Goal: Find specific page/section: Find specific page/section

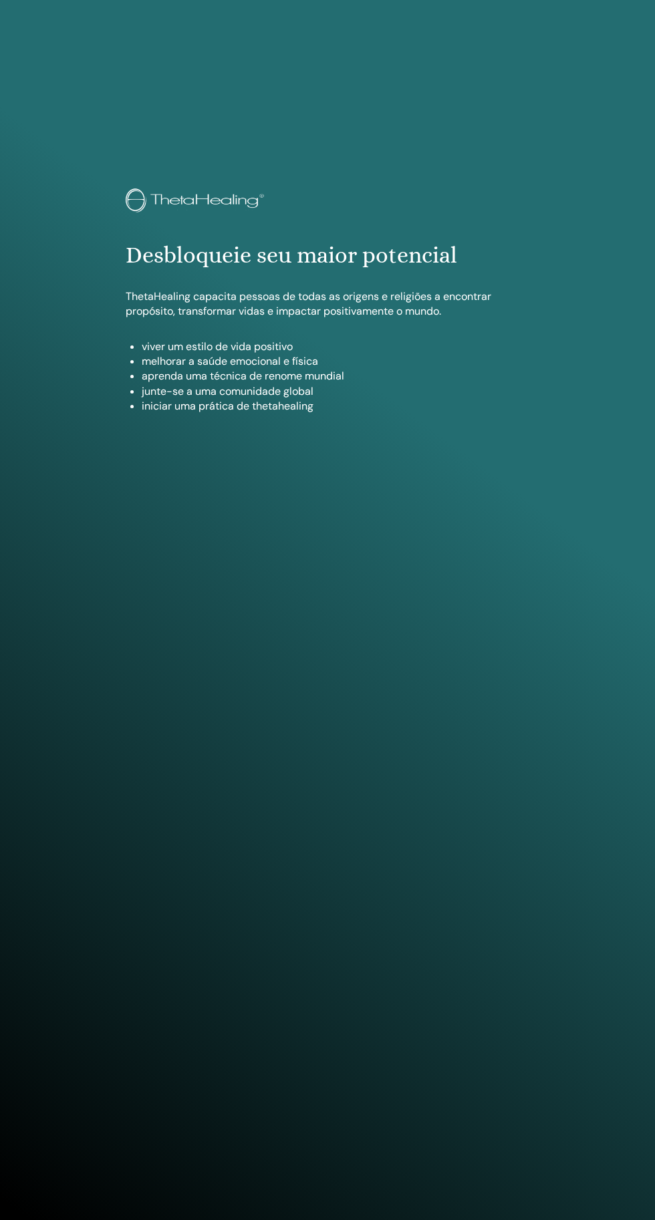
scroll to position [1220, 0]
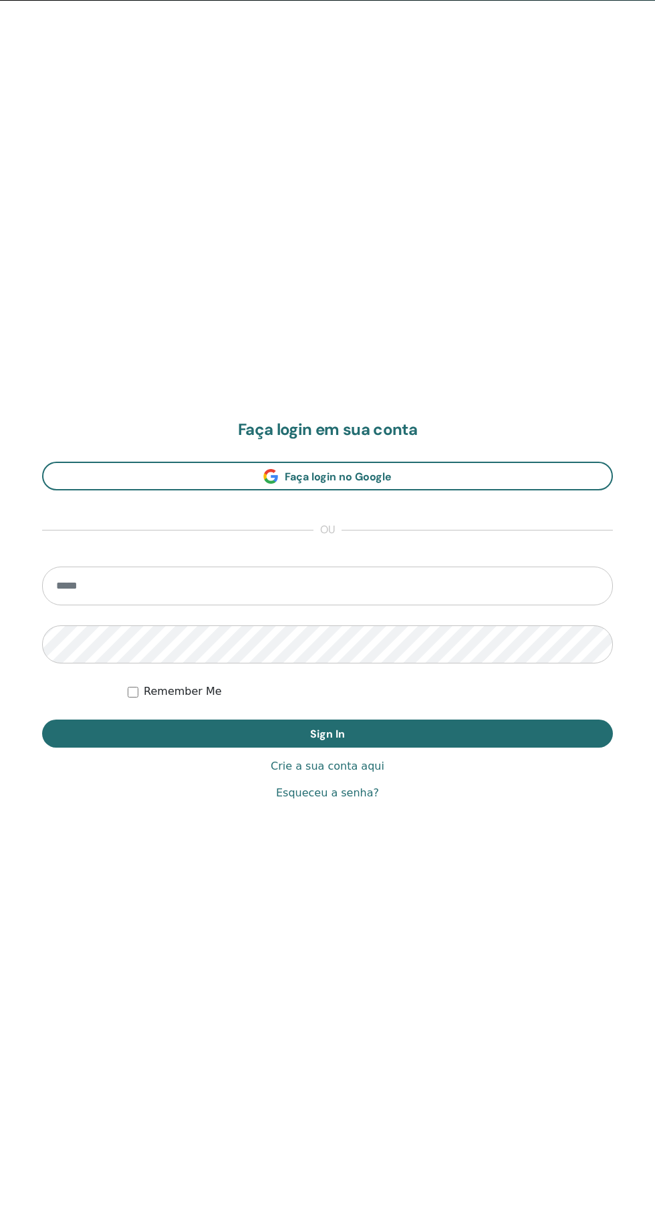
click at [424, 585] on input "email" at bounding box center [327, 586] width 571 height 39
type input "**********"
click at [42, 720] on button "Sign In" at bounding box center [327, 734] width 571 height 28
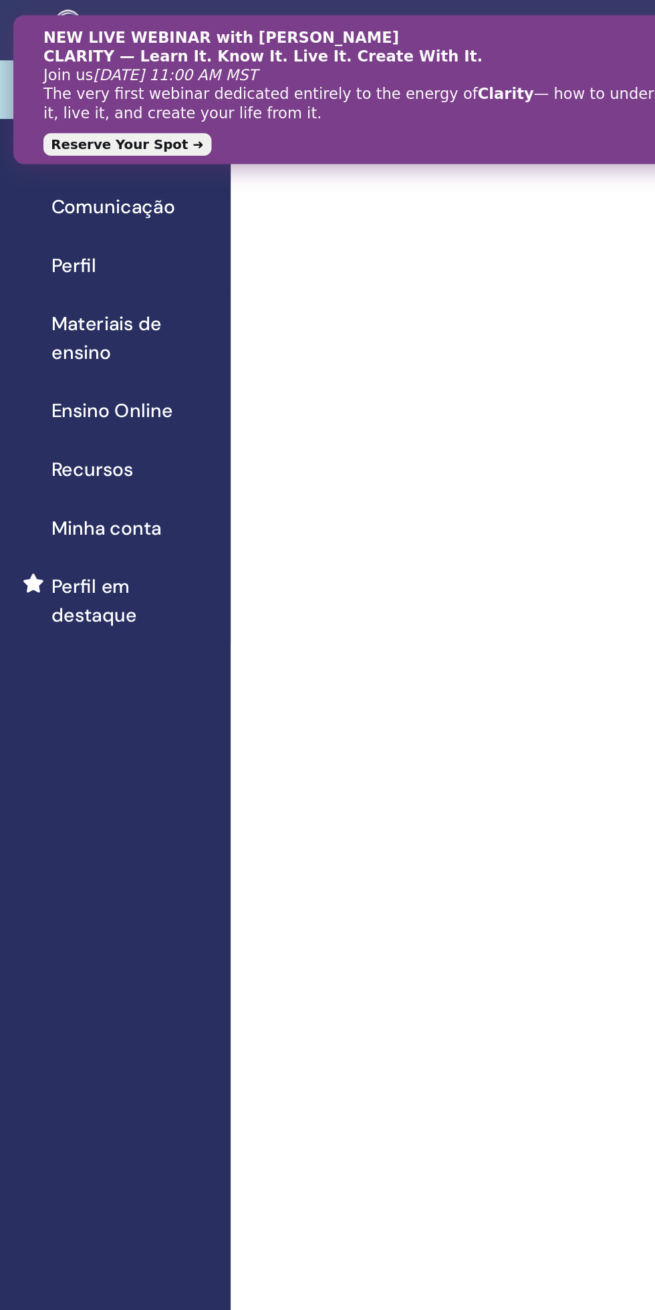
click at [114, 104] on span "Seminários" at bounding box center [122, 105] width 70 height 20
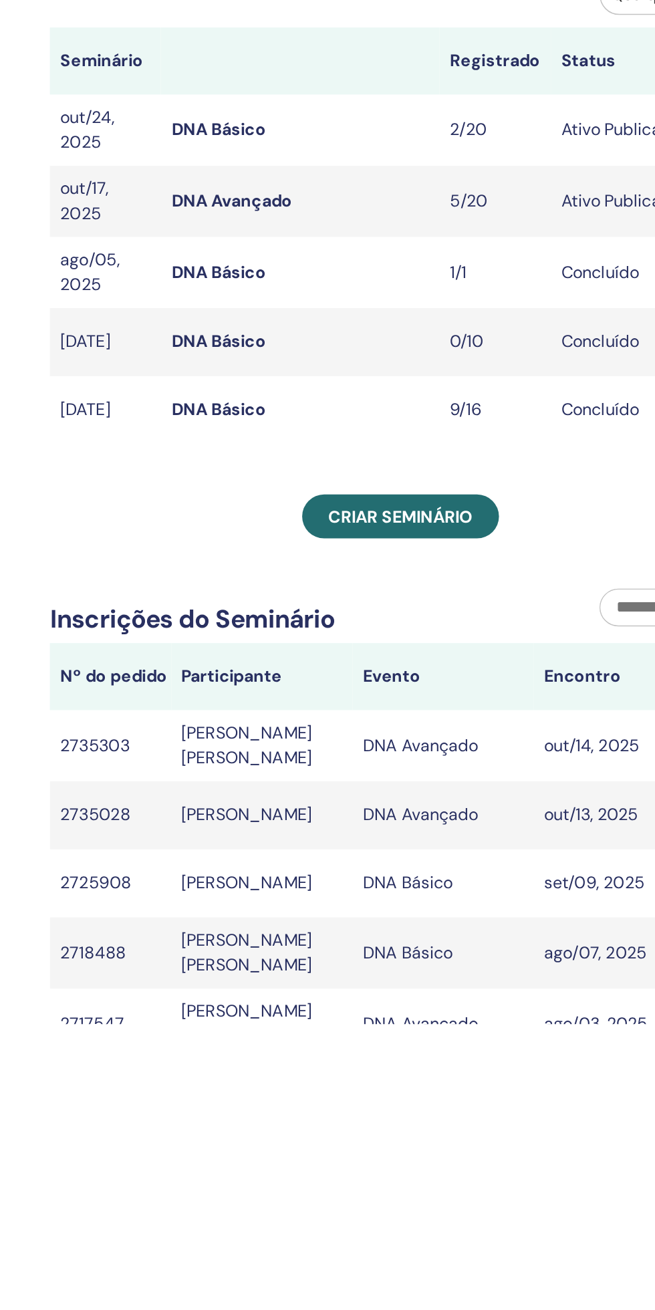
click at [368, 317] on link "DNA Avançado" at bounding box center [363, 318] width 77 height 14
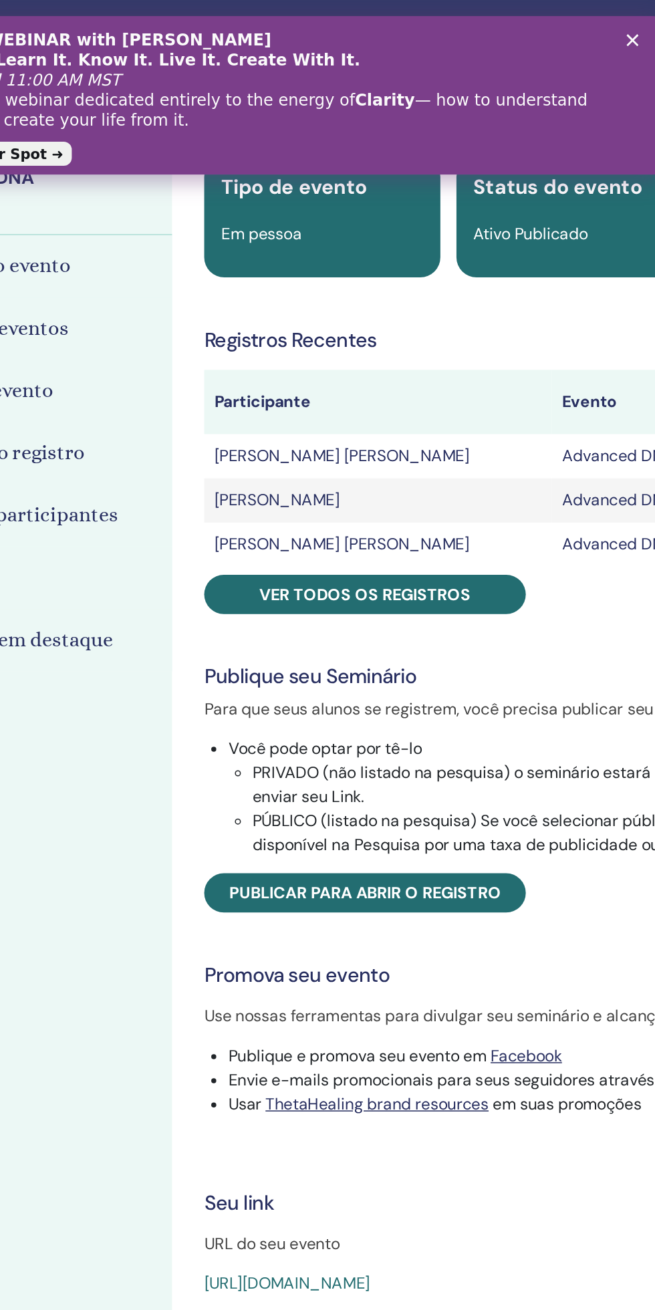
click at [446, 393] on span "Ver todos os registros" at bounding box center [395, 395] width 140 height 14
